Goal: Navigation & Orientation: Find specific page/section

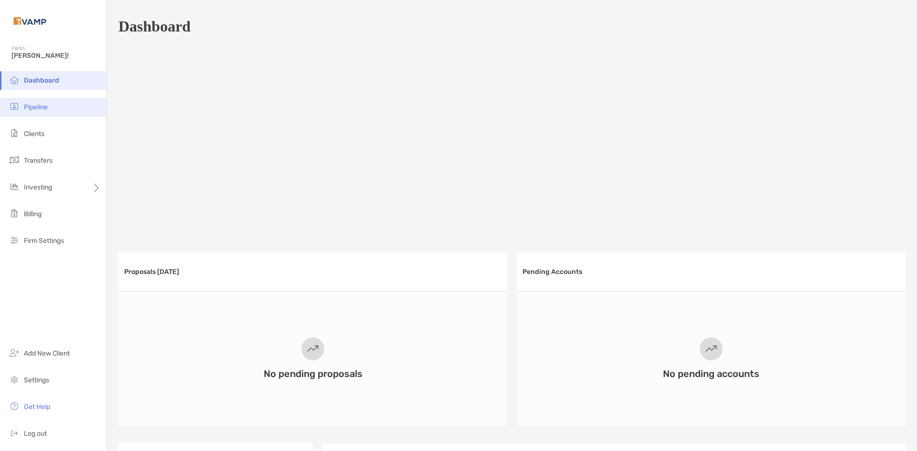
click at [72, 105] on li "Pipeline" at bounding box center [53, 107] width 107 height 19
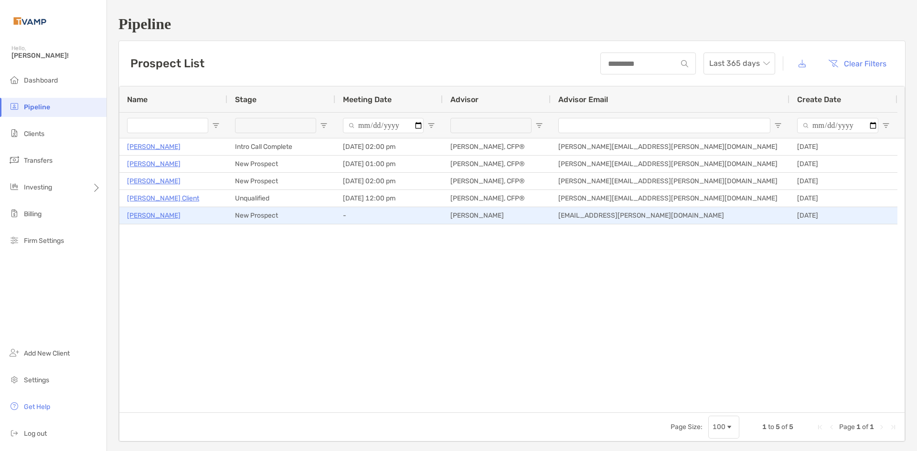
click at [181, 219] on p "[PERSON_NAME]" at bounding box center [154, 216] width 54 height 12
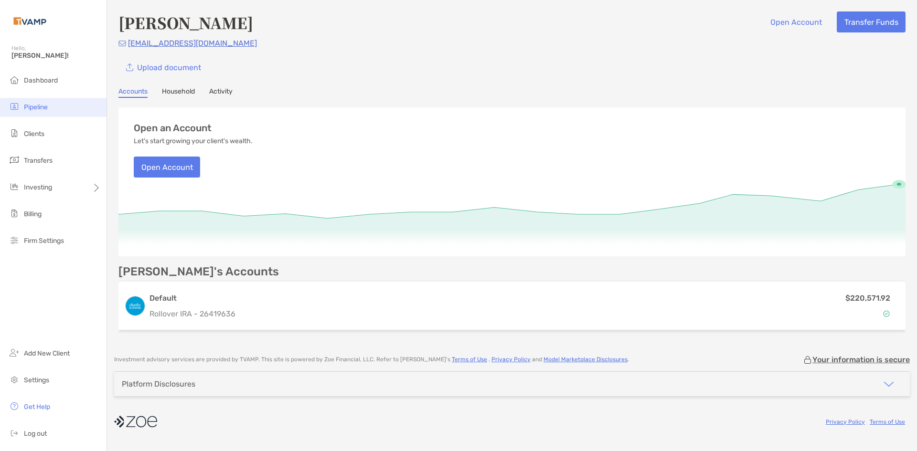
click at [37, 98] on ul "Dashboard Pipeline Clients Transfers Investing Billing Firm Settings" at bounding box center [53, 164] width 107 height 187
click at [37, 103] on span "Pipeline" at bounding box center [36, 107] width 24 height 8
